Goal: Information Seeking & Learning: Learn about a topic

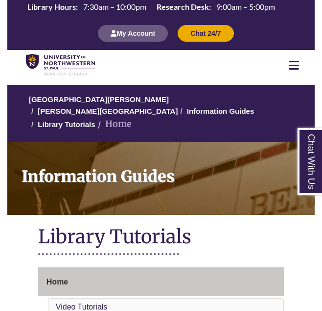
click at [297, 63] on icon at bounding box center [294, 65] width 10 height 12
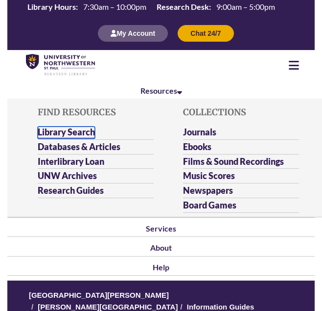
click at [88, 129] on link "Library Search" at bounding box center [66, 132] width 57 height 12
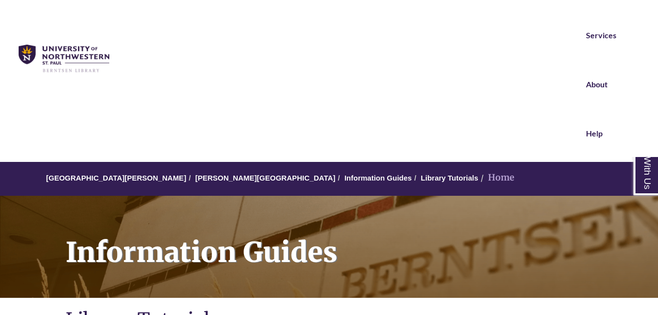
scroll to position [72, 0]
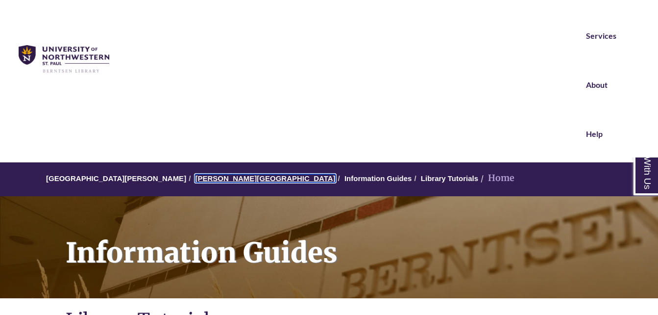
click at [211, 176] on link "[PERSON_NAME][GEOGRAPHIC_DATA]" at bounding box center [265, 178] width 140 height 8
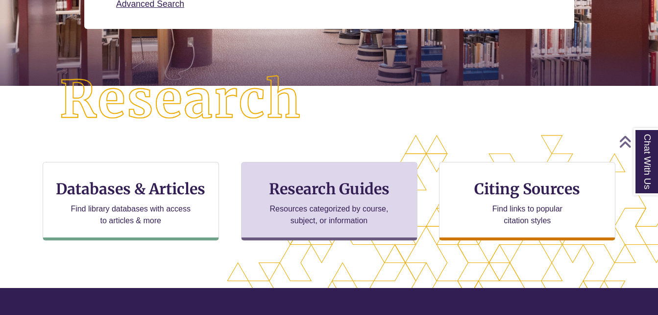
scroll to position [198, 0]
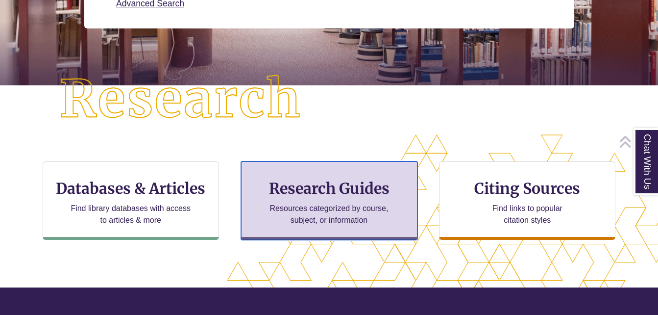
click at [316, 217] on p "Resources categorized by course, subject, or information" at bounding box center [329, 214] width 128 height 24
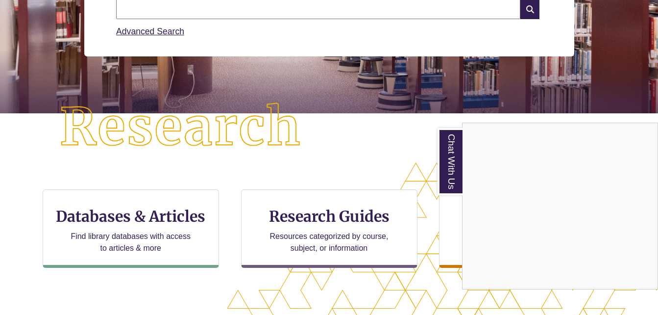
scroll to position [171, 0]
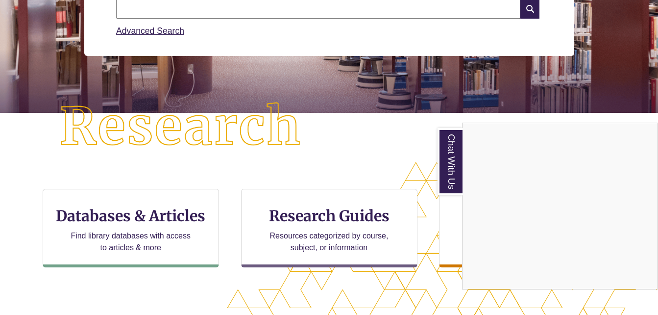
click at [149, 236] on div "Chat With Us" at bounding box center [329, 157] width 658 height 315
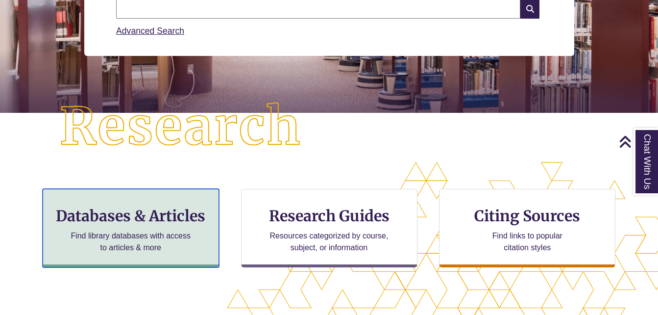
click at [134, 220] on h3 "Databases & Articles" at bounding box center [131, 215] width 160 height 19
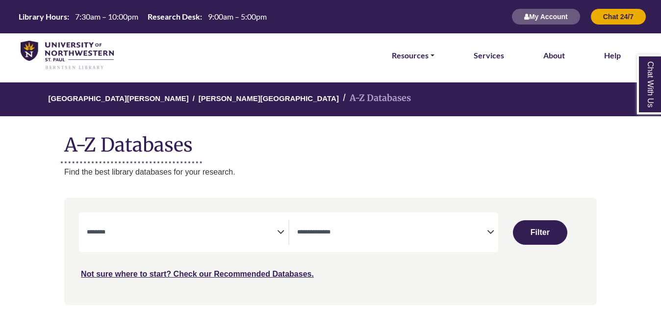
select select "Database Subject Filter"
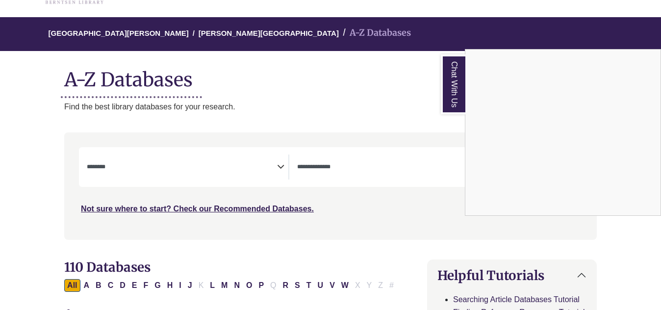
scroll to position [65, 0]
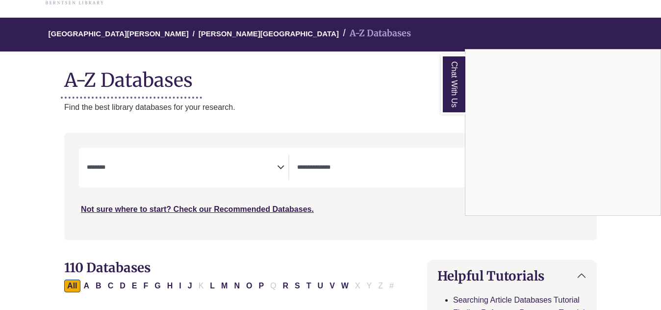
click at [334, 169] on div "Chat With Us" at bounding box center [330, 155] width 661 height 310
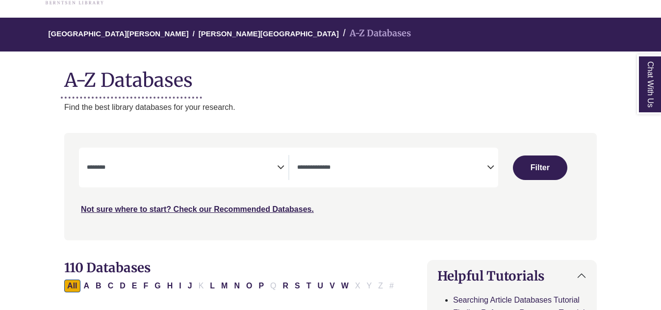
click at [491, 168] on icon "Search filters" at bounding box center [490, 165] width 7 height 15
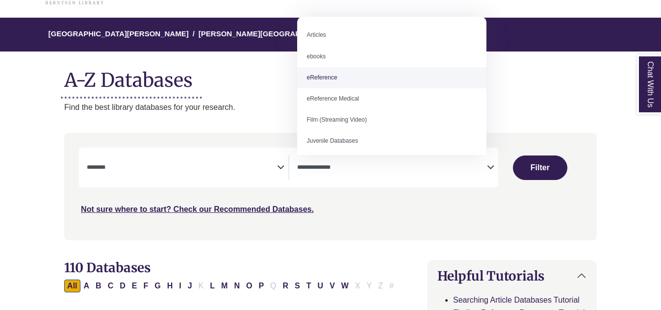
select select "*****"
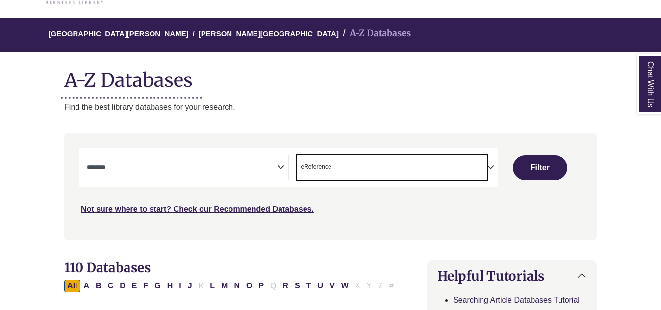
scroll to position [19, 0]
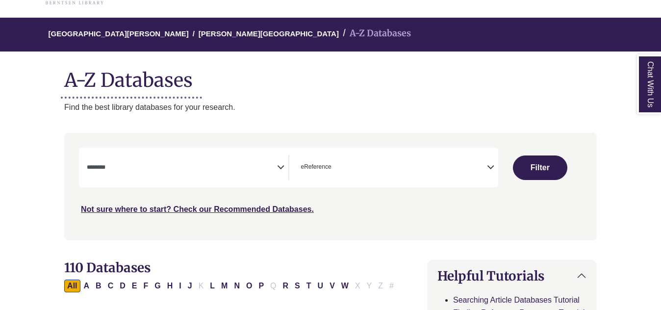
click at [278, 170] on icon "Search filters" at bounding box center [280, 165] width 7 height 15
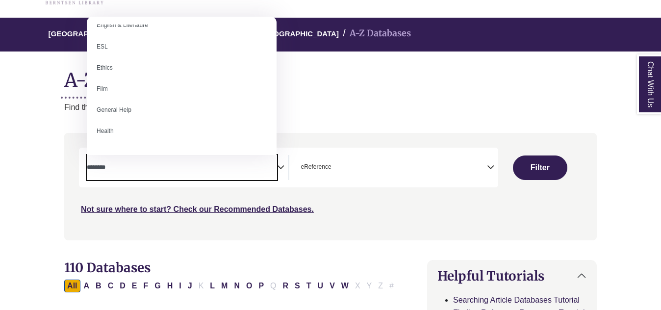
scroll to position [348, 0]
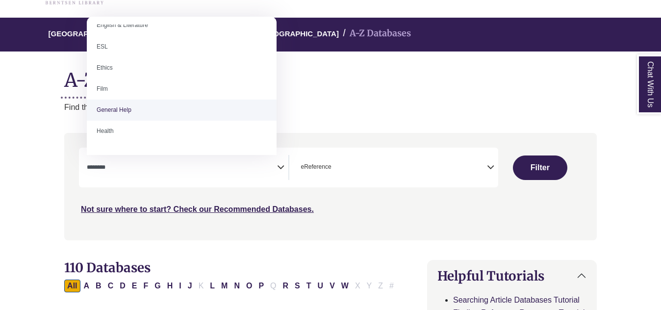
select select "*****"
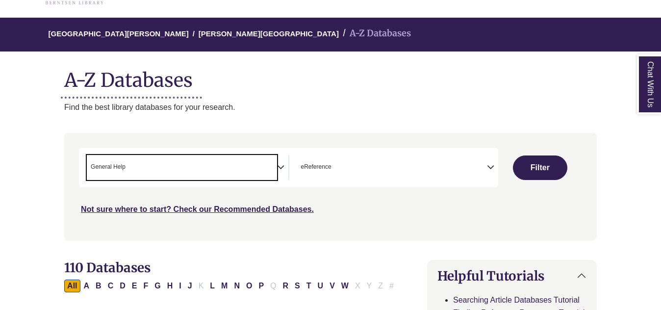
scroll to position [188, 0]
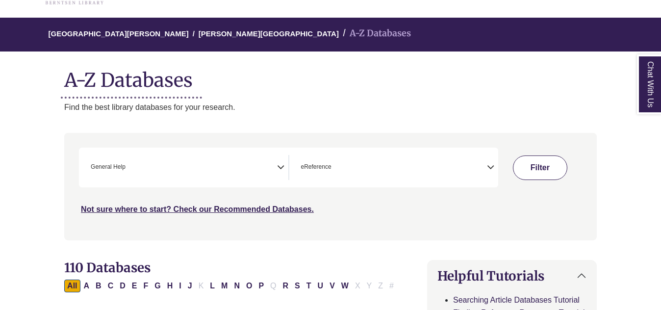
click at [546, 166] on button "Filter" at bounding box center [540, 167] width 54 height 25
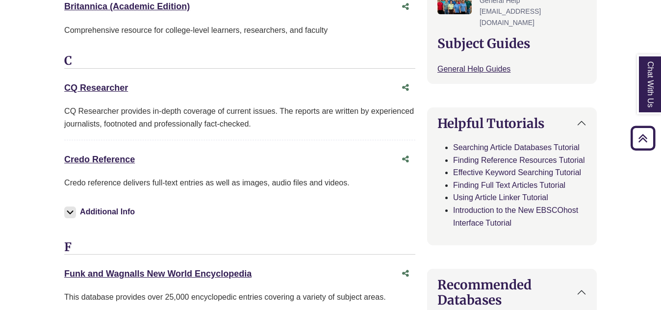
scroll to position [407, 0]
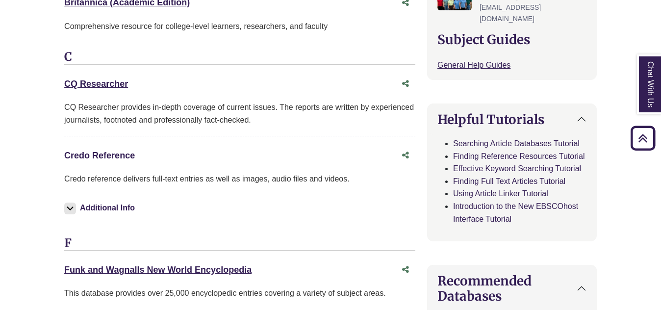
click at [99, 150] on link "Credo Reference This link opens in a new window" at bounding box center [99, 155] width 71 height 10
